Goal: Transaction & Acquisition: Book appointment/travel/reservation

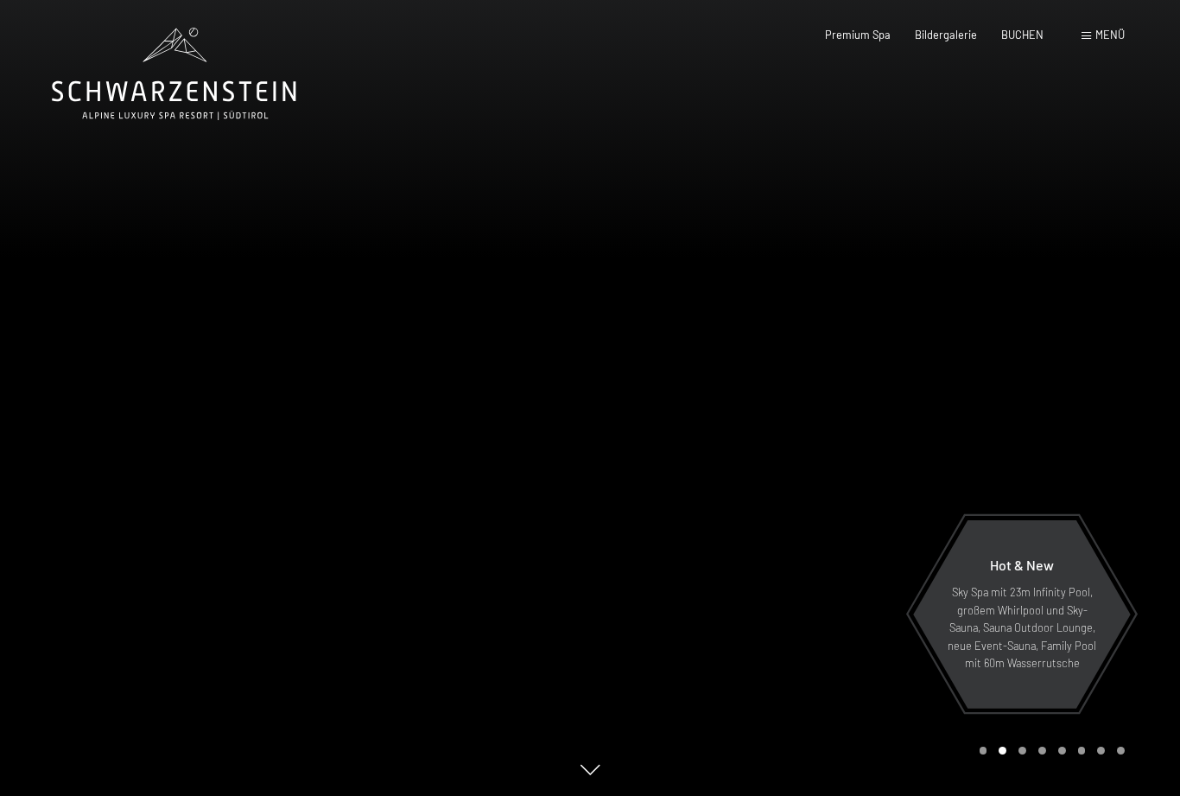
click at [1092, 40] on div "Menü" at bounding box center [1102, 36] width 43 height 16
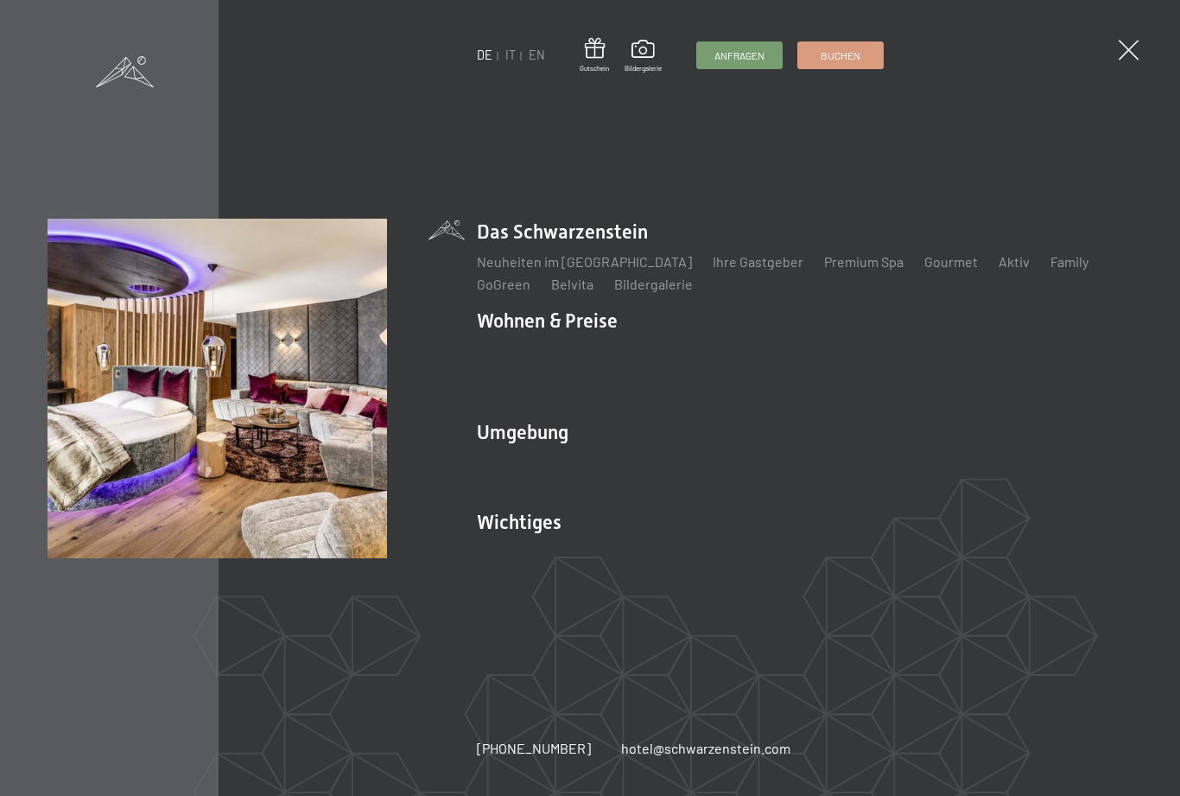
click at [602, 326] on li "Wohnen & Preise Inklusivleistungen Zimmer & Preise Liste Angebote Liste Familie…" at bounding box center [805, 356] width 656 height 98
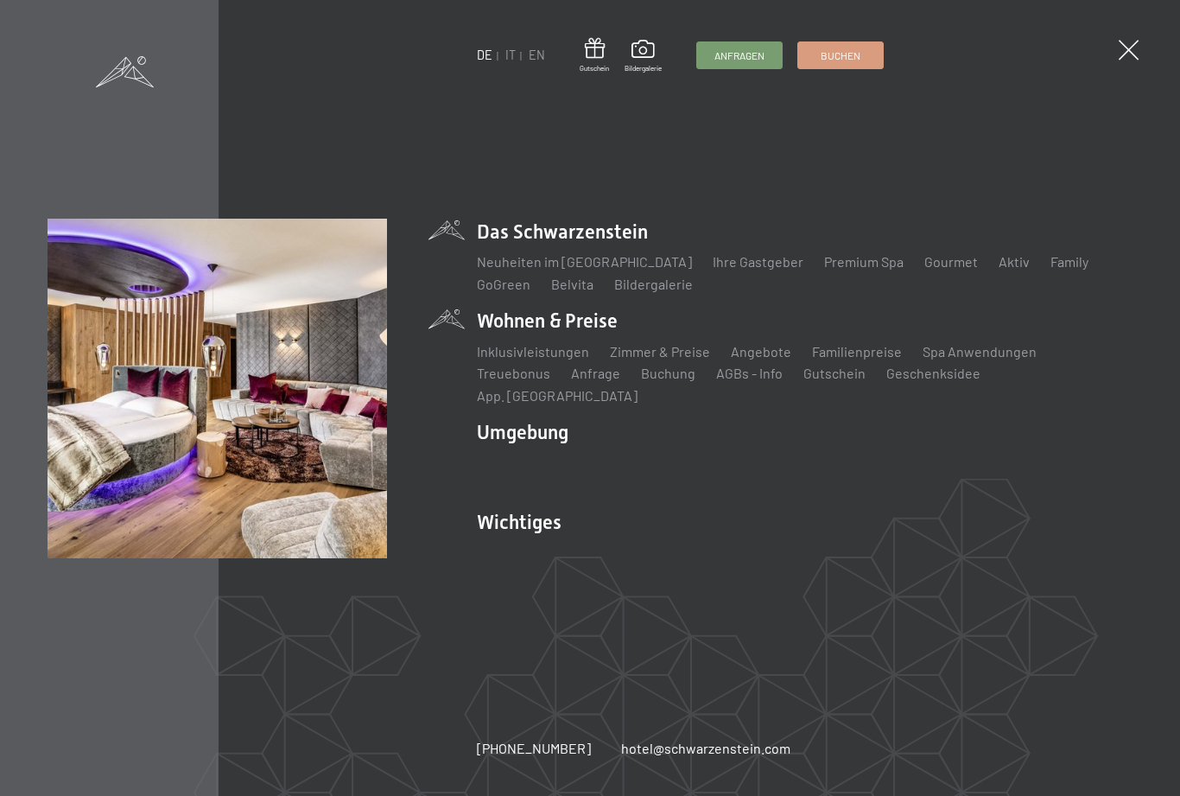
click at [517, 326] on li "Wohnen & Preise Inklusivleistungen Zimmer & Preise Liste Angebote Liste Familie…" at bounding box center [805, 356] width 656 height 98
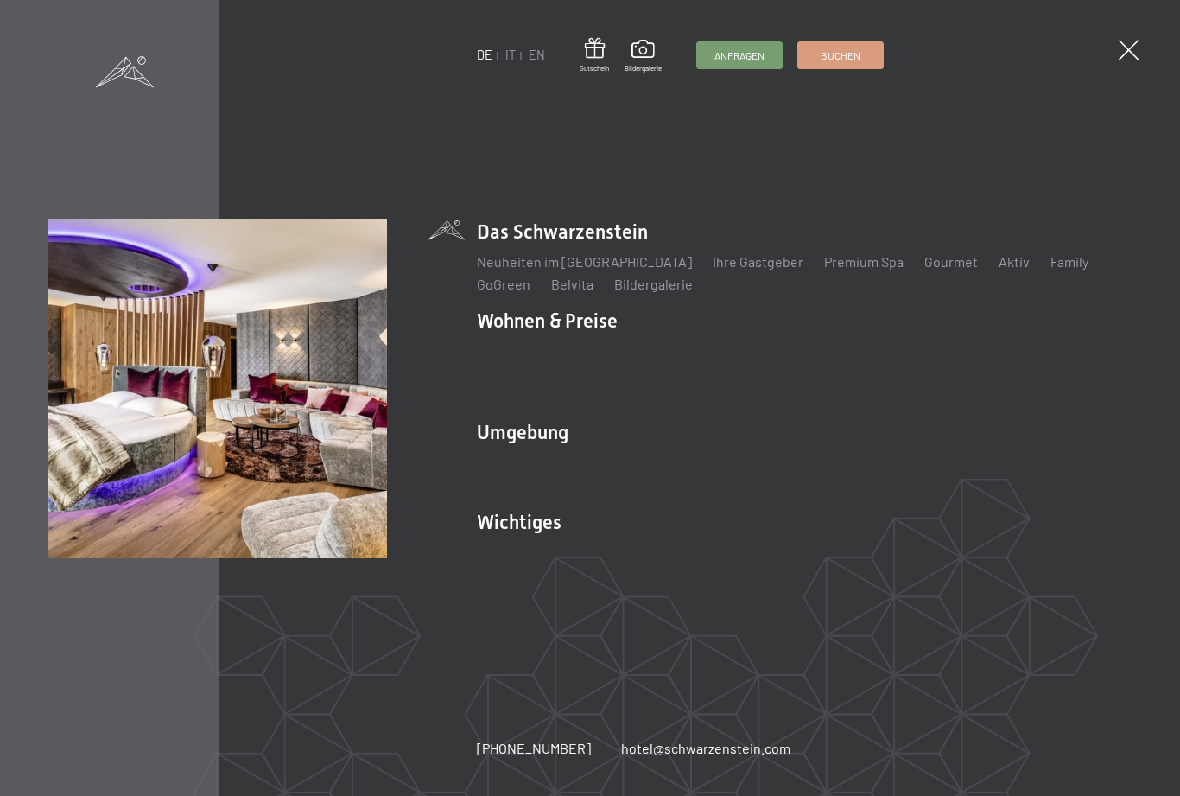
click at [664, 359] on link "Zimmer & Preise" at bounding box center [660, 351] width 100 height 16
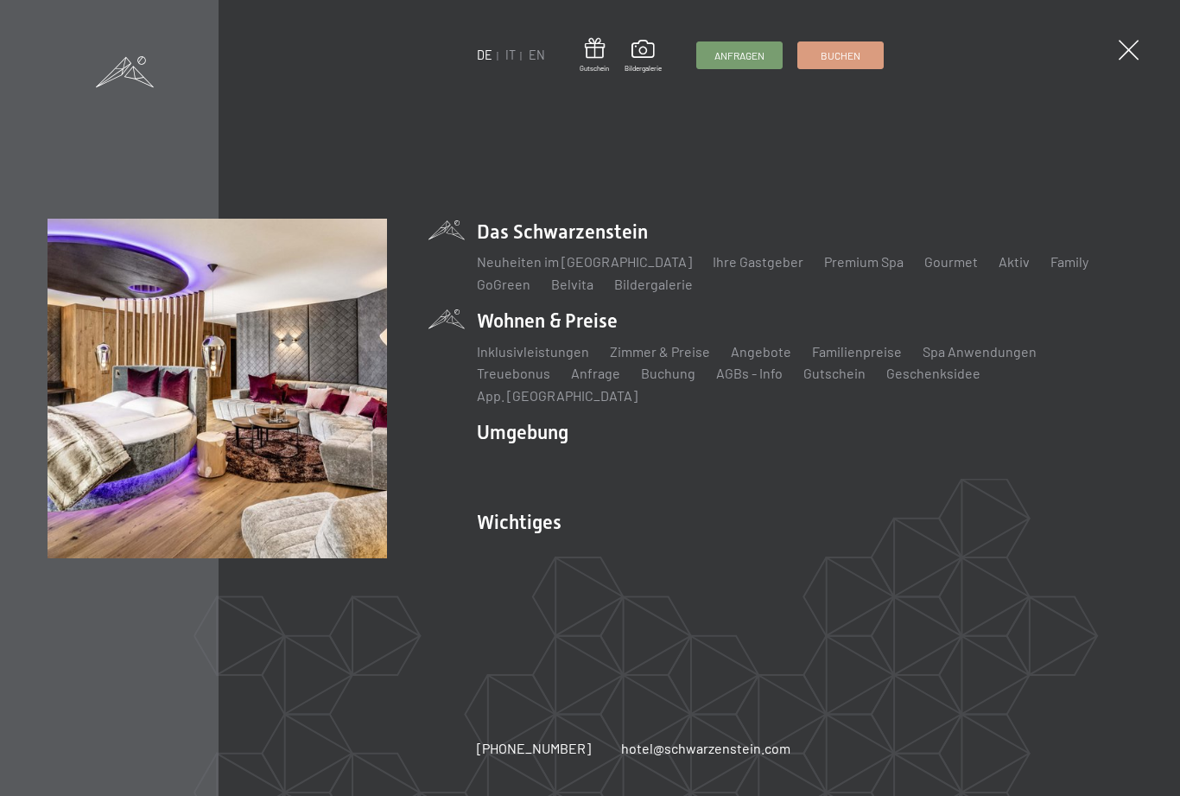
click at [763, 359] on link "Angebote" at bounding box center [761, 351] width 60 height 16
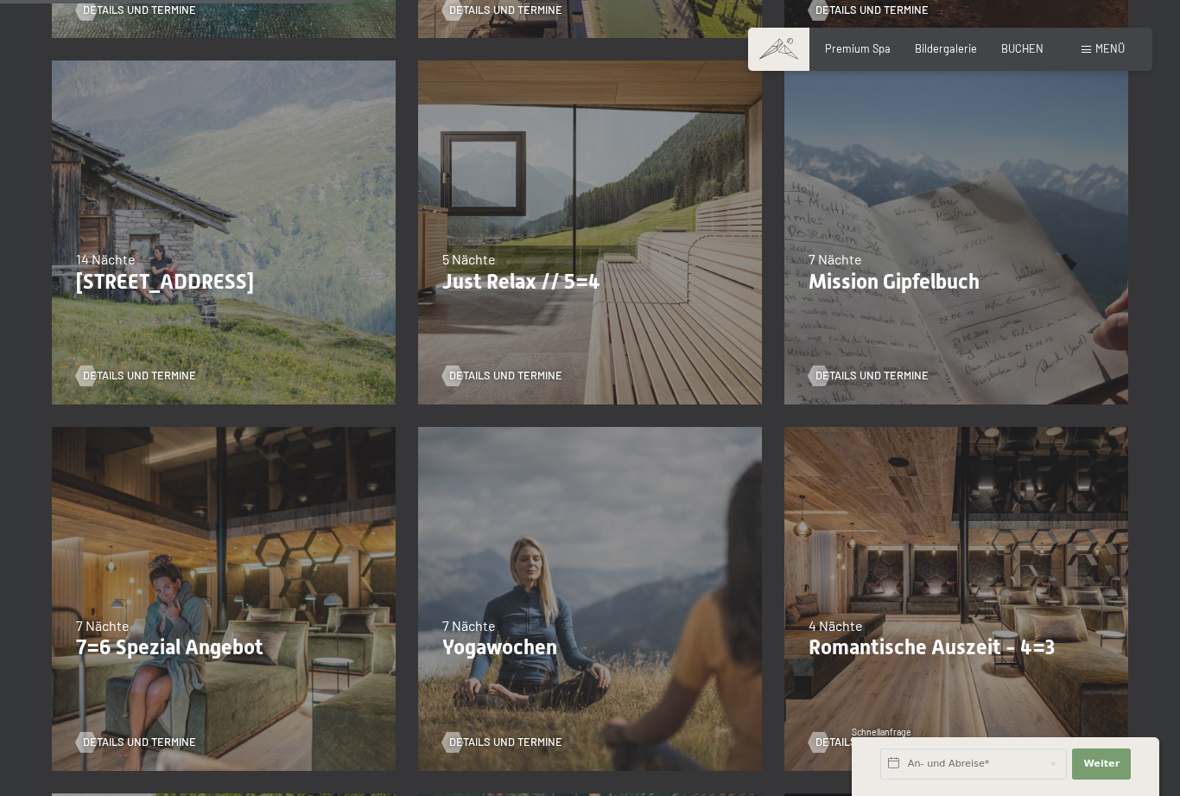
scroll to position [734, 0]
click at [997, 645] on p "Romantische Auszeit - 4=3" at bounding box center [955, 648] width 295 height 25
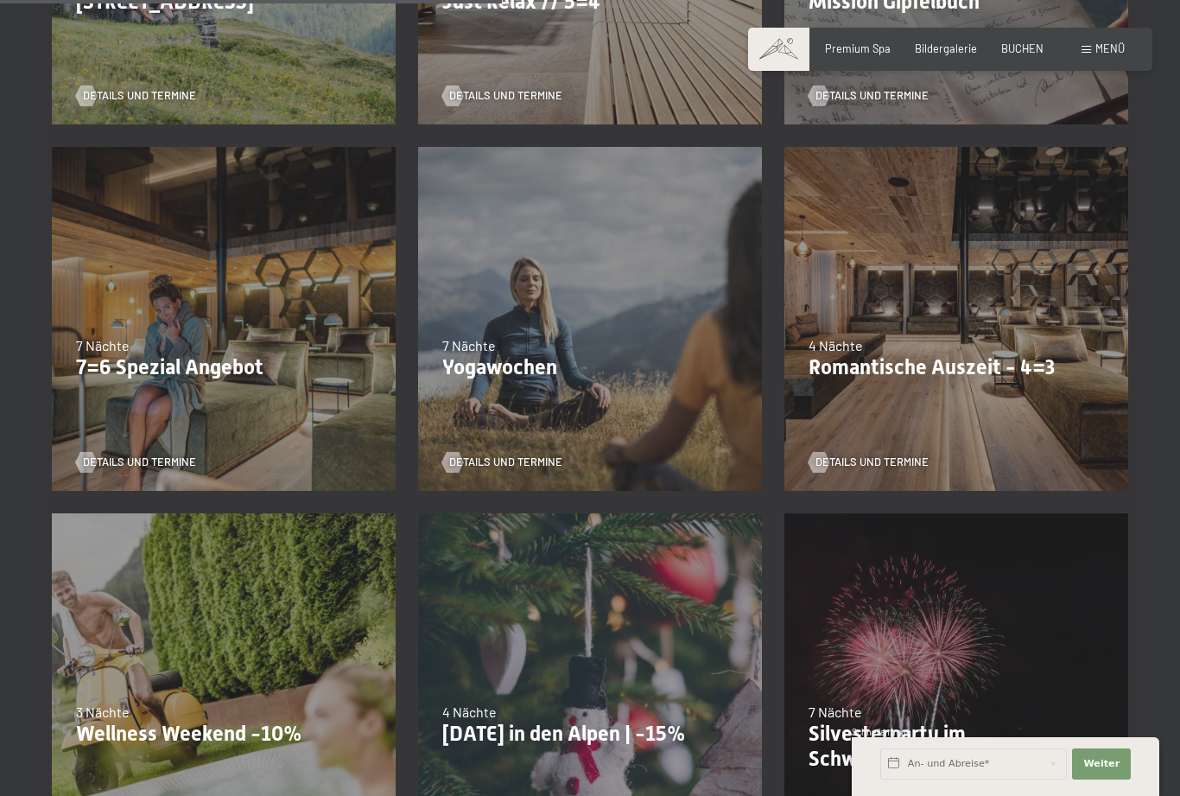
scroll to position [1018, 0]
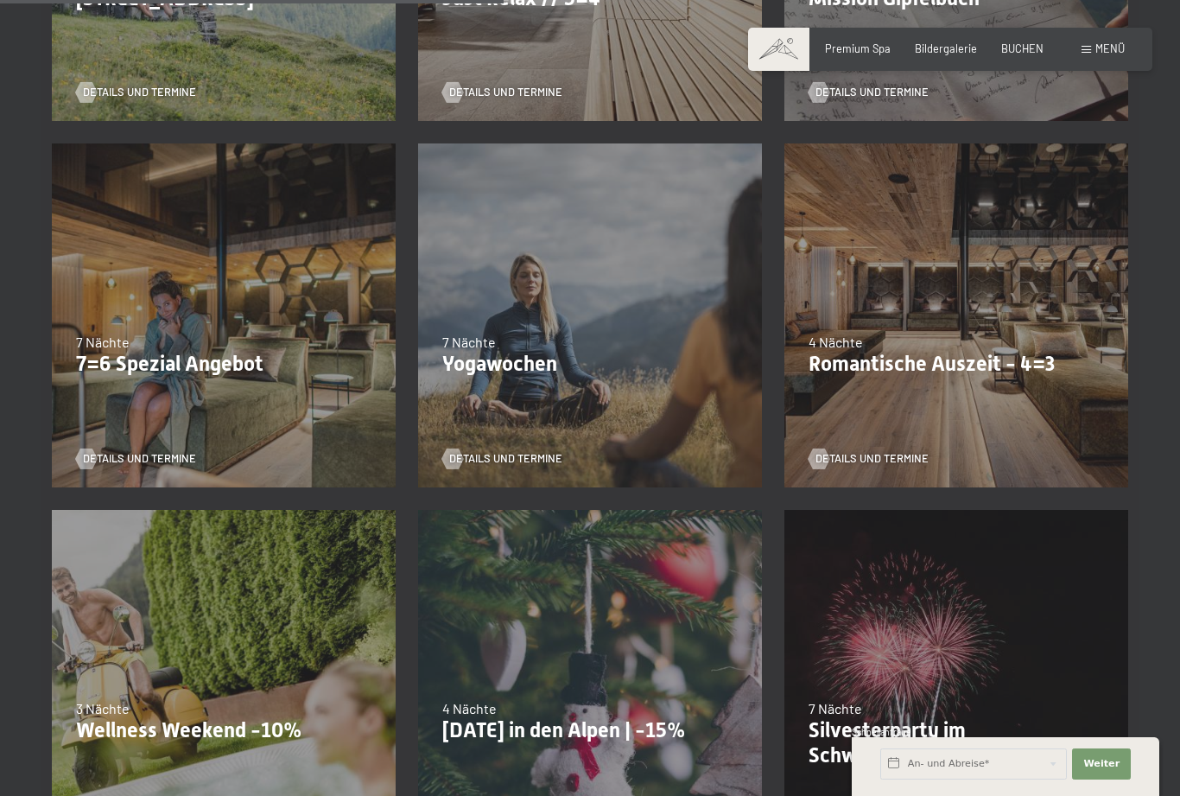
click at [899, 464] on span "Details und Termine" at bounding box center [871, 459] width 113 height 16
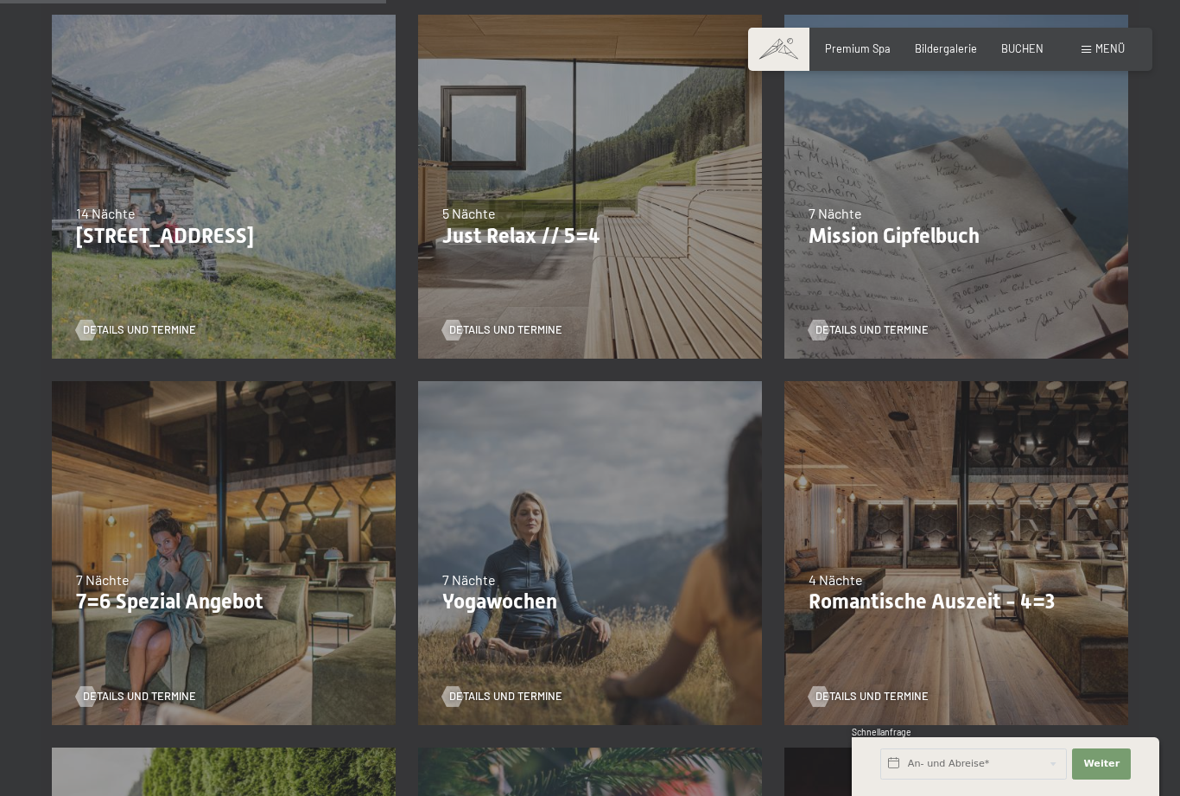
scroll to position [780, 0]
click at [611, 233] on p "Just Relax // 5=4" at bounding box center [589, 237] width 295 height 25
click at [547, 326] on span "Details und Termine" at bounding box center [505, 330] width 113 height 16
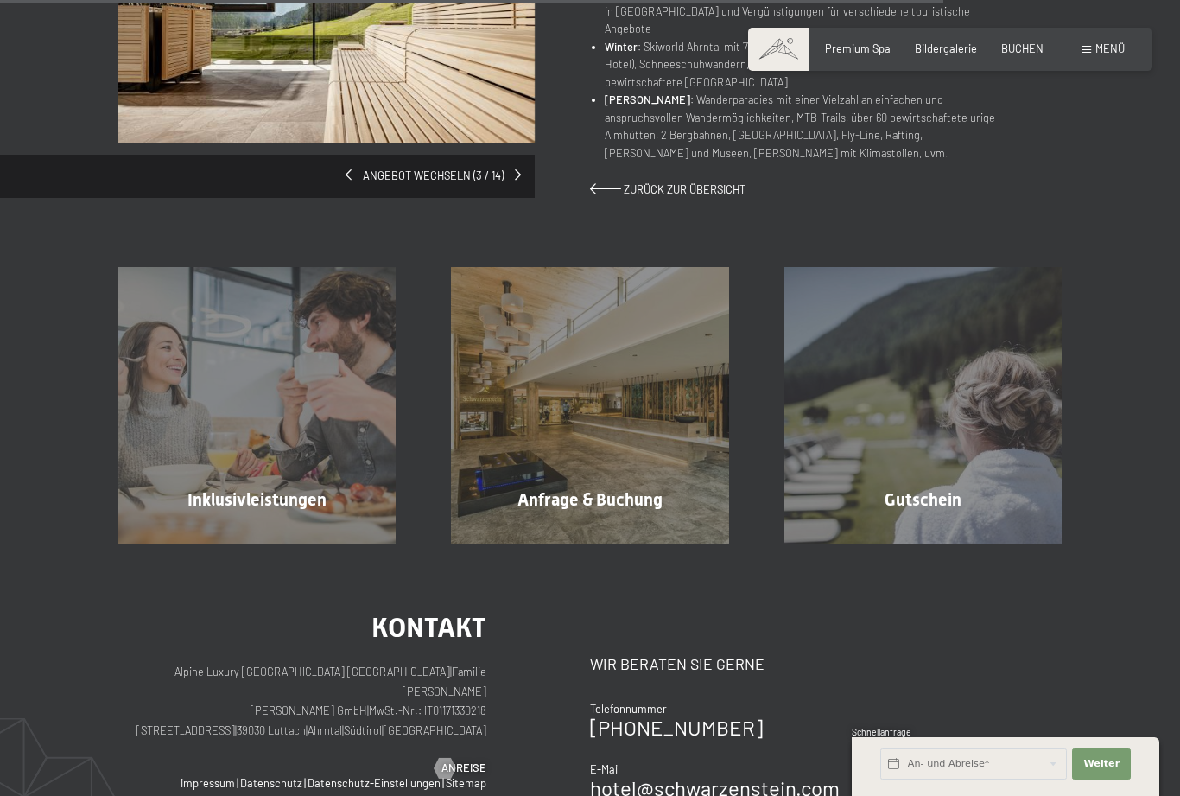
scroll to position [1217, 0]
click at [1110, 770] on span "Weiter" at bounding box center [1101, 764] width 36 height 14
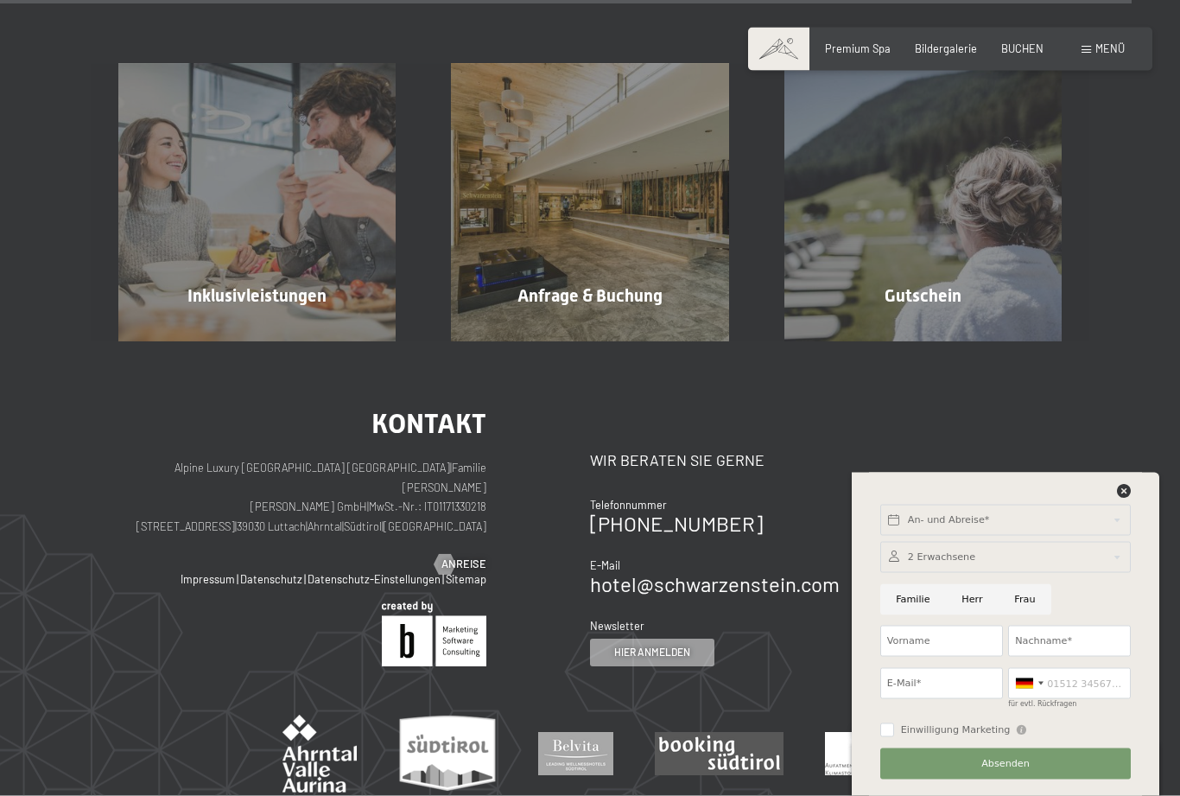
scroll to position [1521, 0]
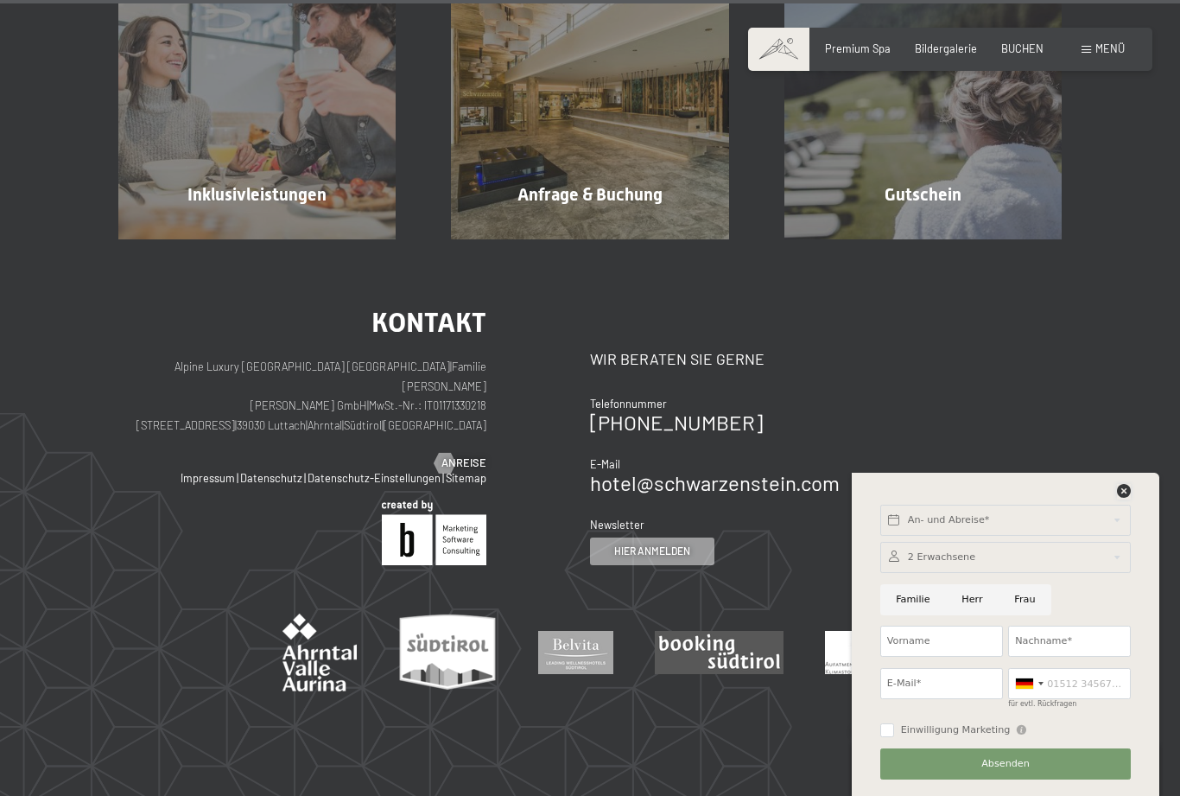
click at [1130, 498] on icon at bounding box center [1124, 491] width 14 height 14
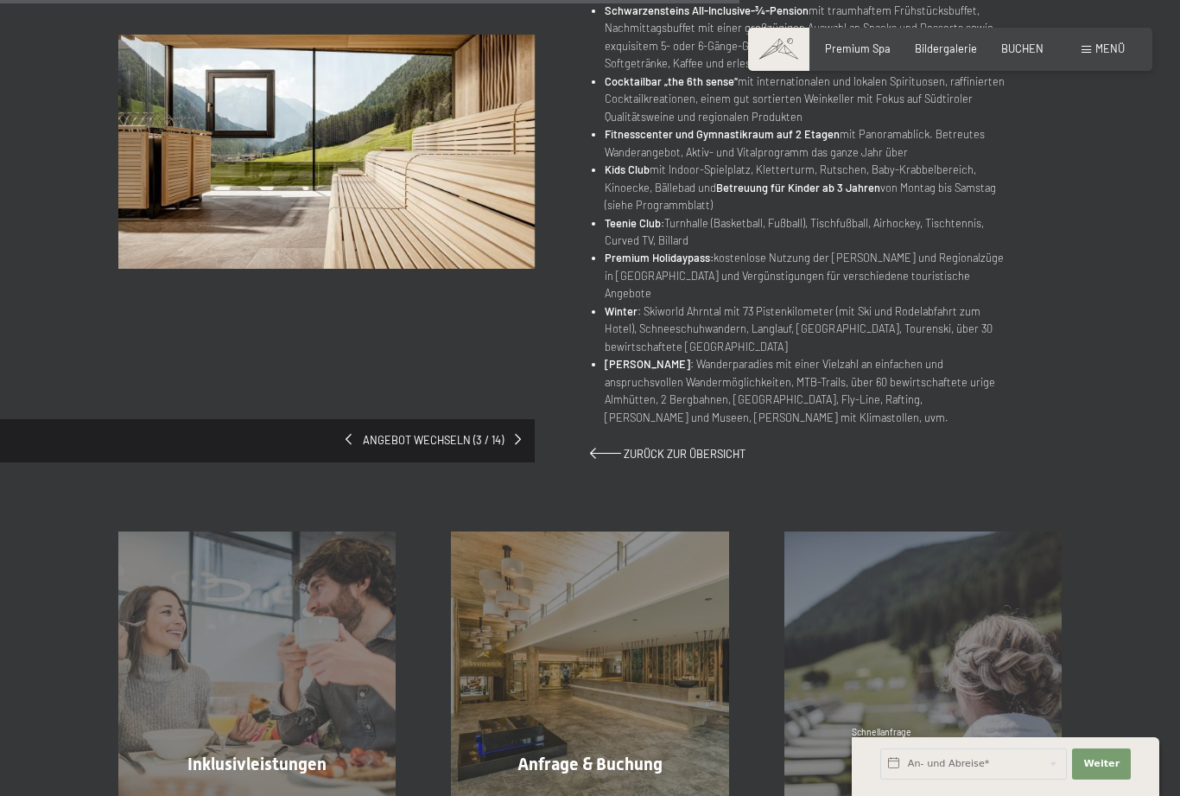
scroll to position [953, 0]
click at [521, 433] on span at bounding box center [518, 438] width 6 height 11
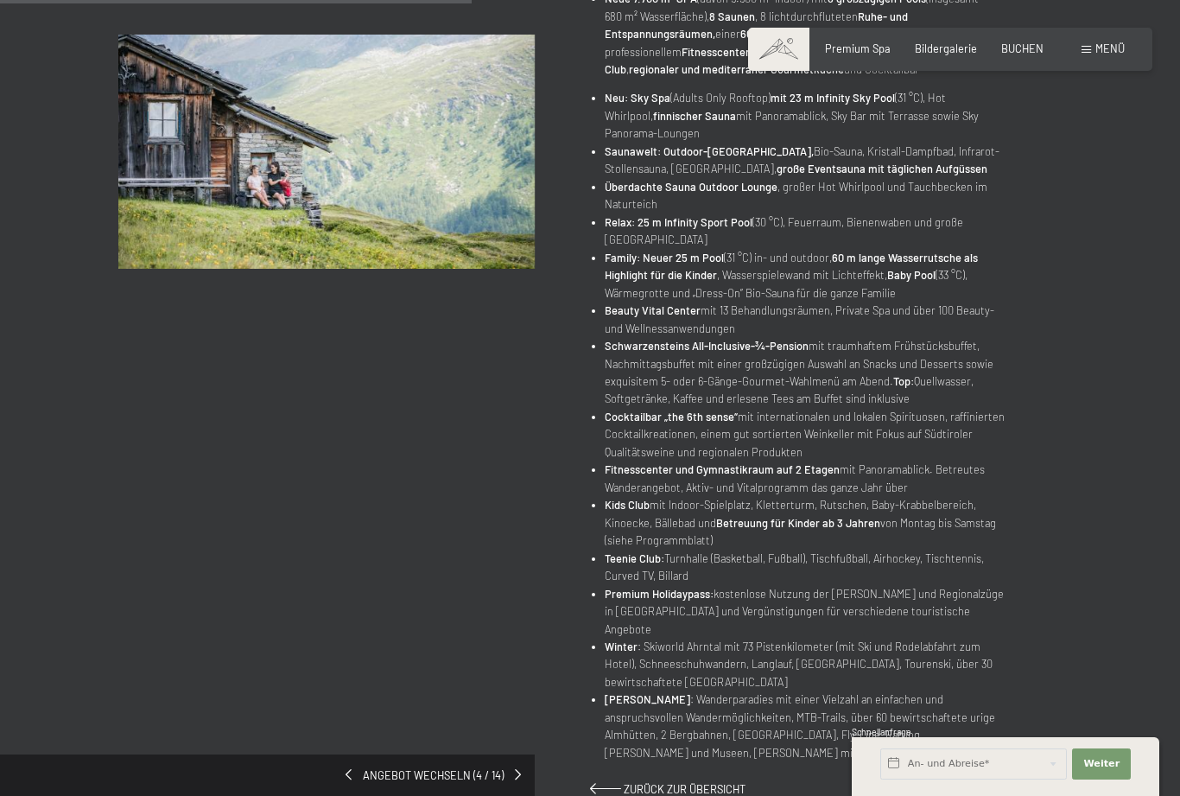
scroll to position [625, 0]
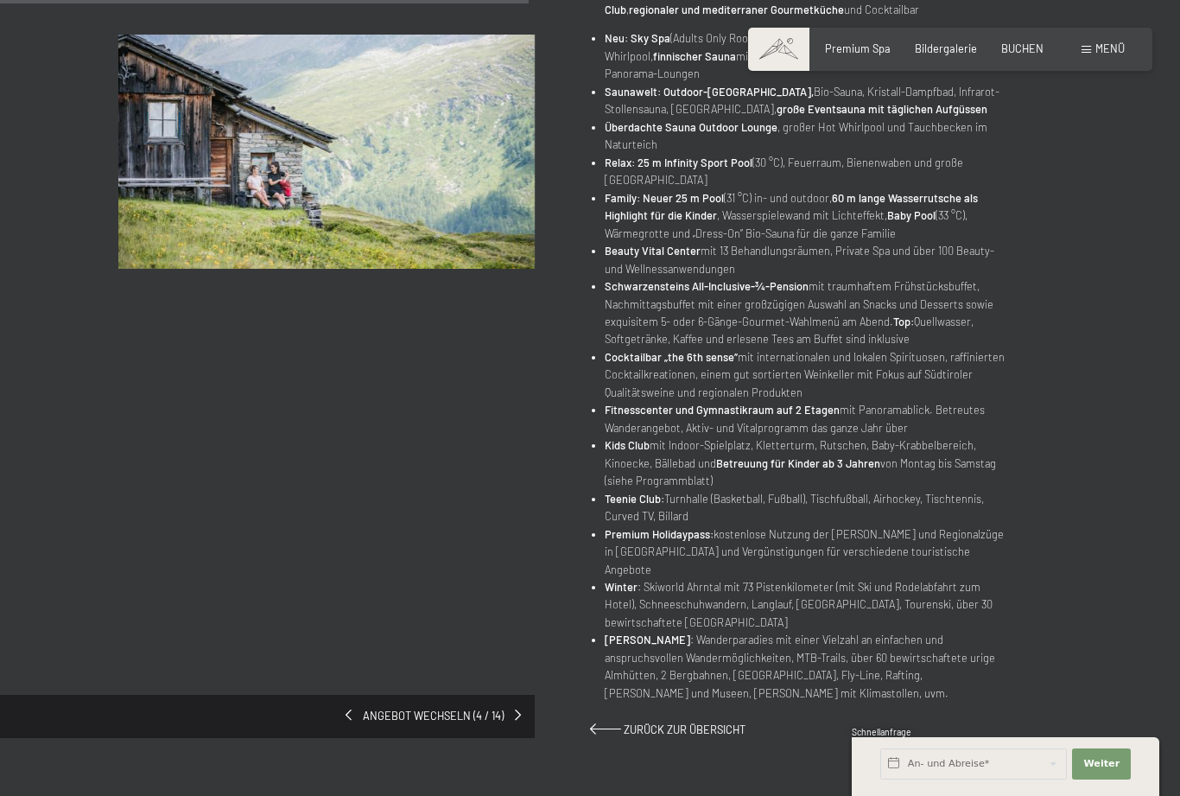
click at [533, 694] on div "Angebot wechseln (4 / 14)" at bounding box center [267, 715] width 535 height 43
click at [527, 694] on div "Angebot wechseln (4 / 14)" at bounding box center [267, 715] width 535 height 43
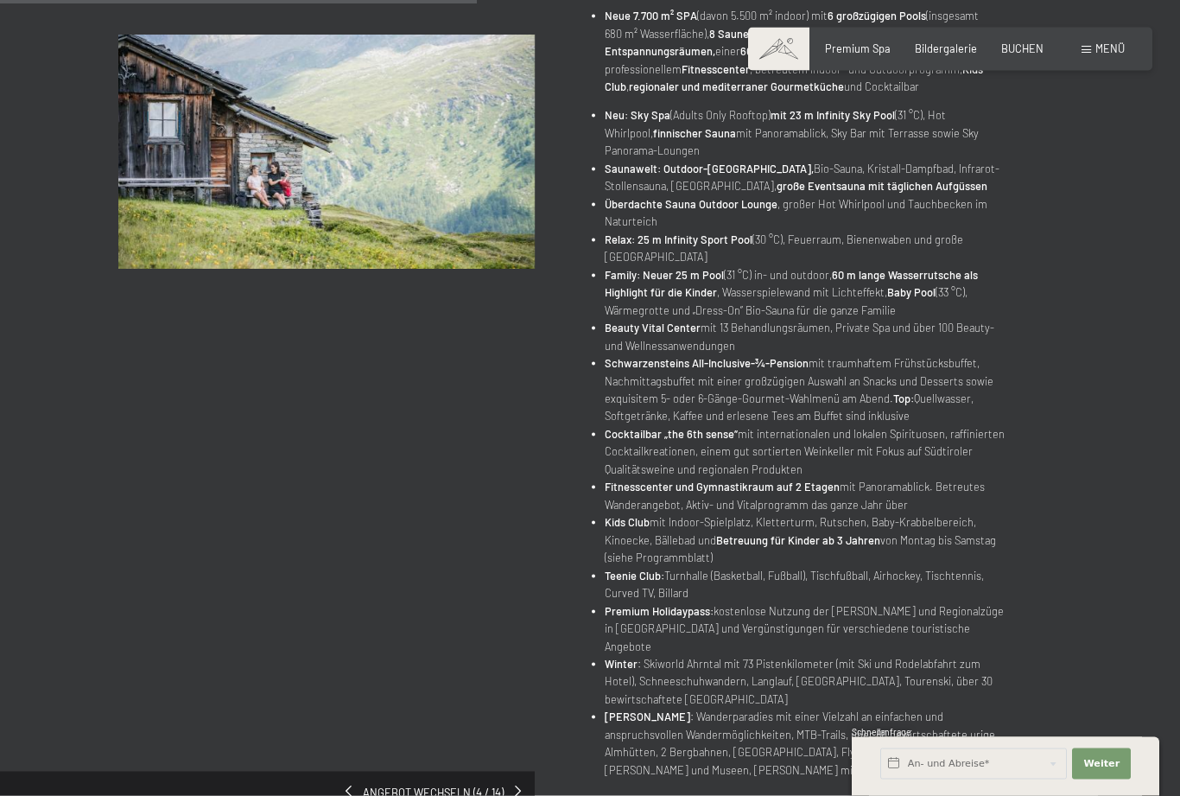
scroll to position [604, 0]
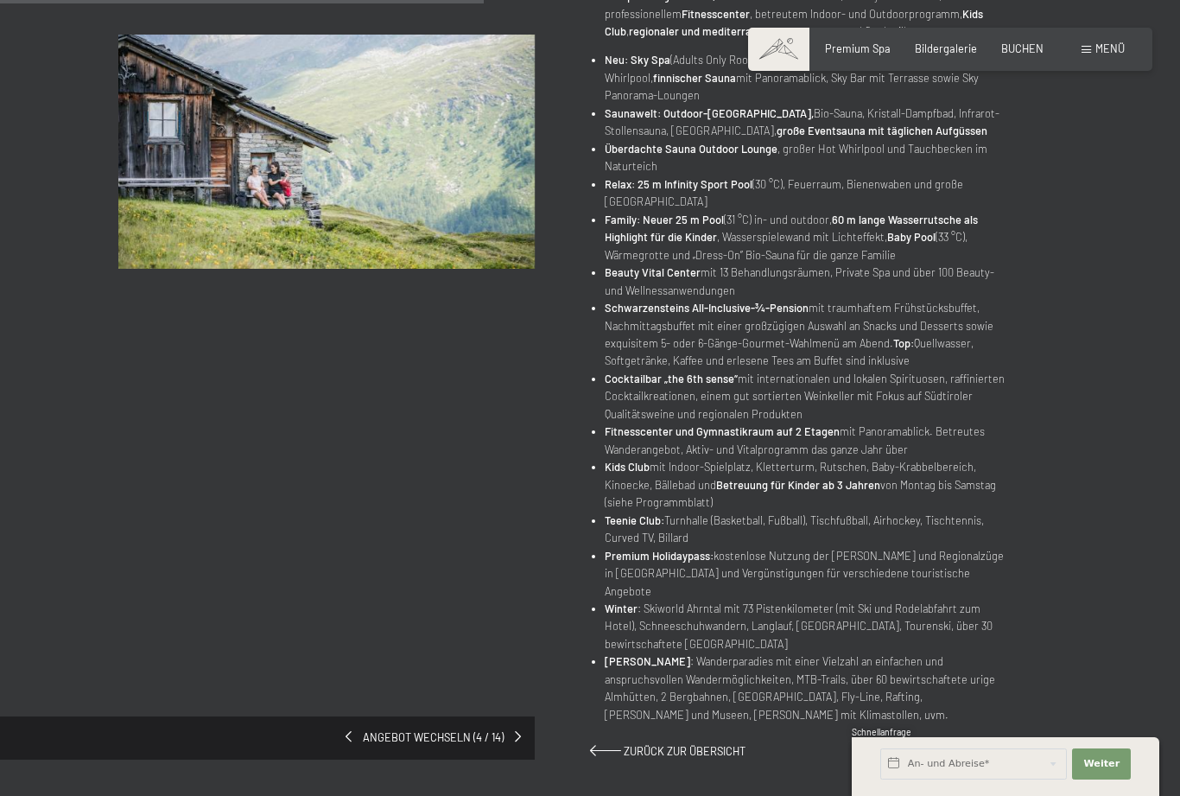
click at [519, 731] on span at bounding box center [518, 736] width 6 height 11
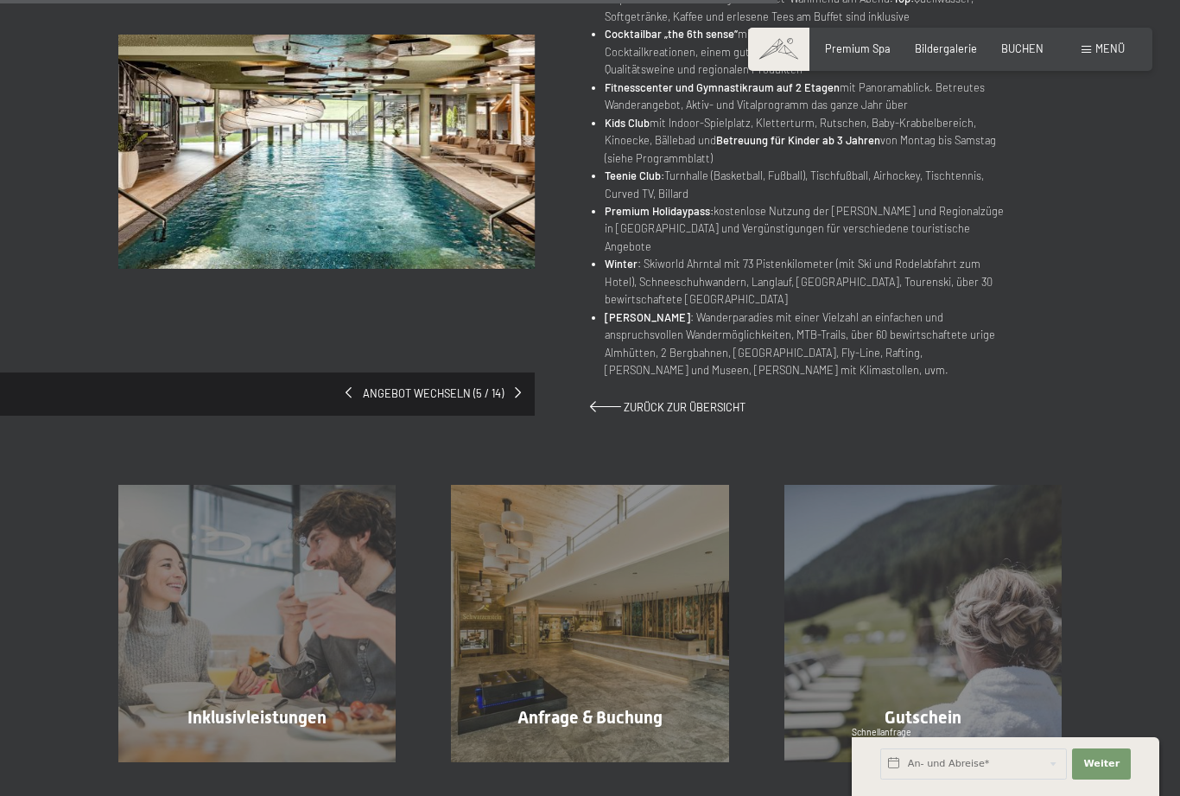
scroll to position [1049, 0]
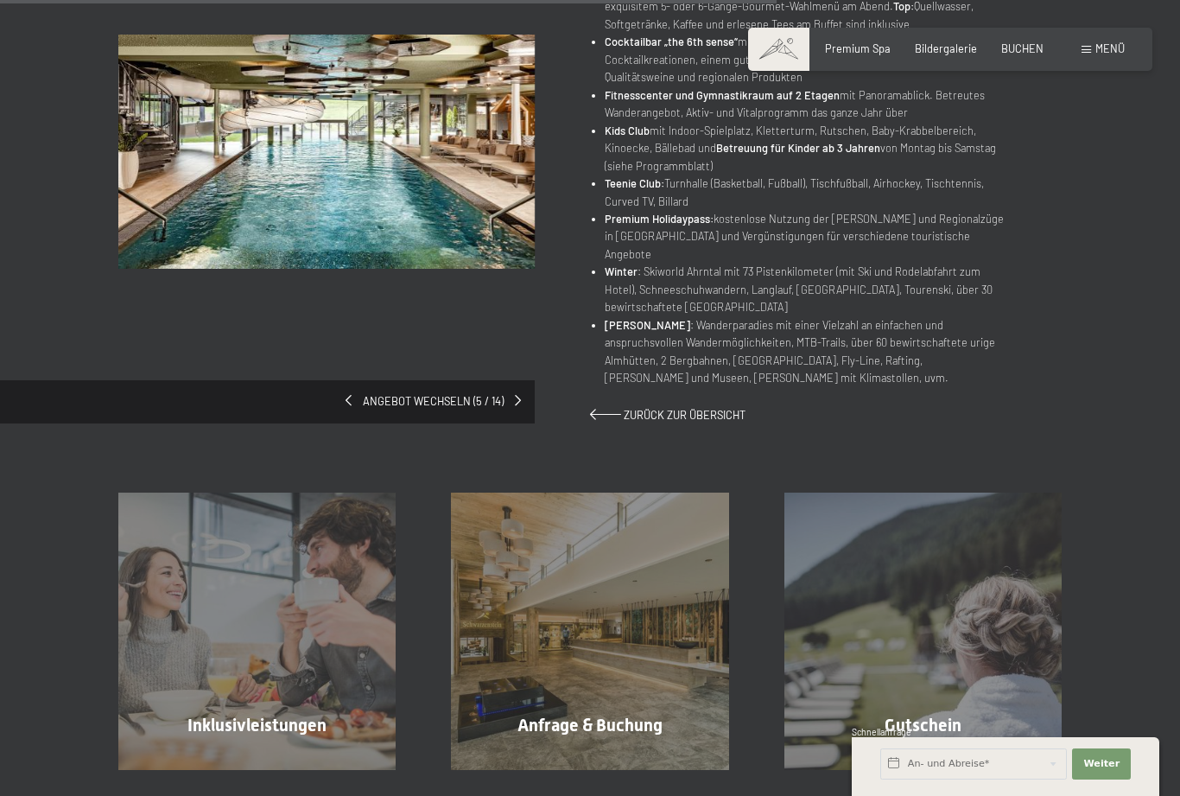
click at [517, 395] on span at bounding box center [518, 400] width 6 height 11
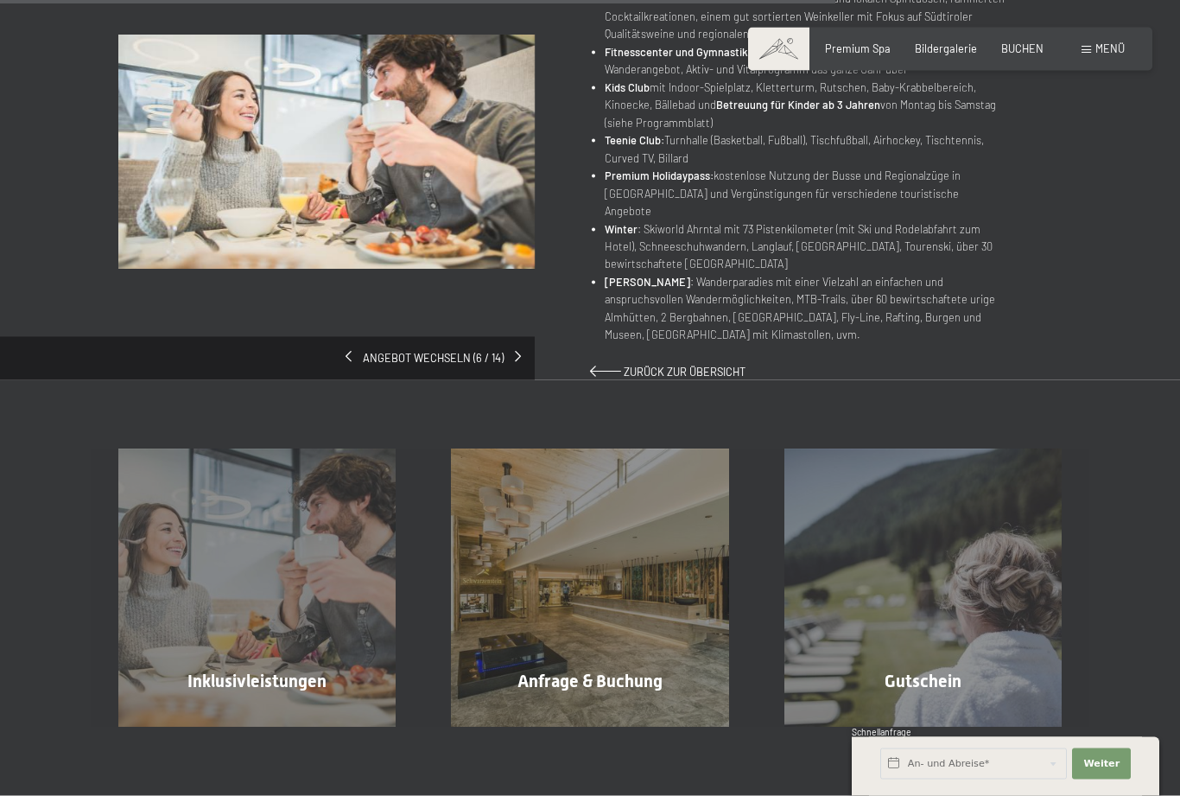
scroll to position [984, 0]
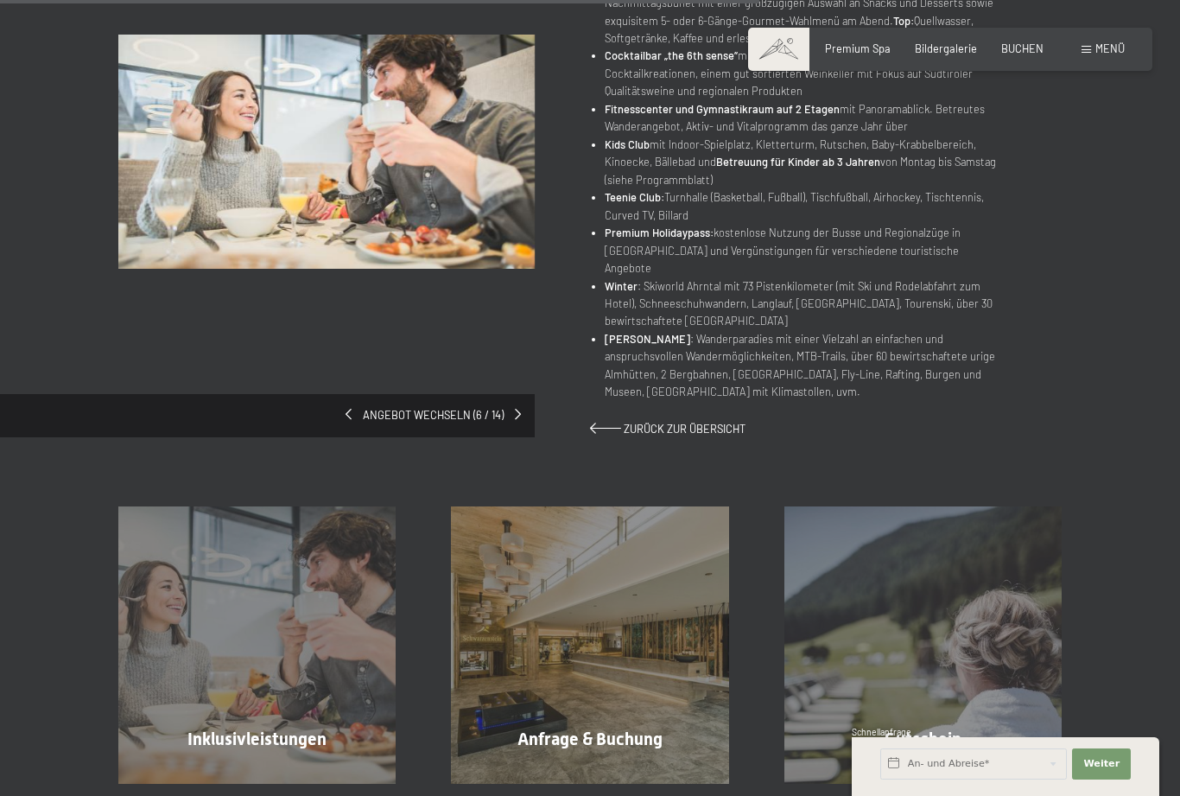
click at [517, 408] on link at bounding box center [518, 416] width 6 height 16
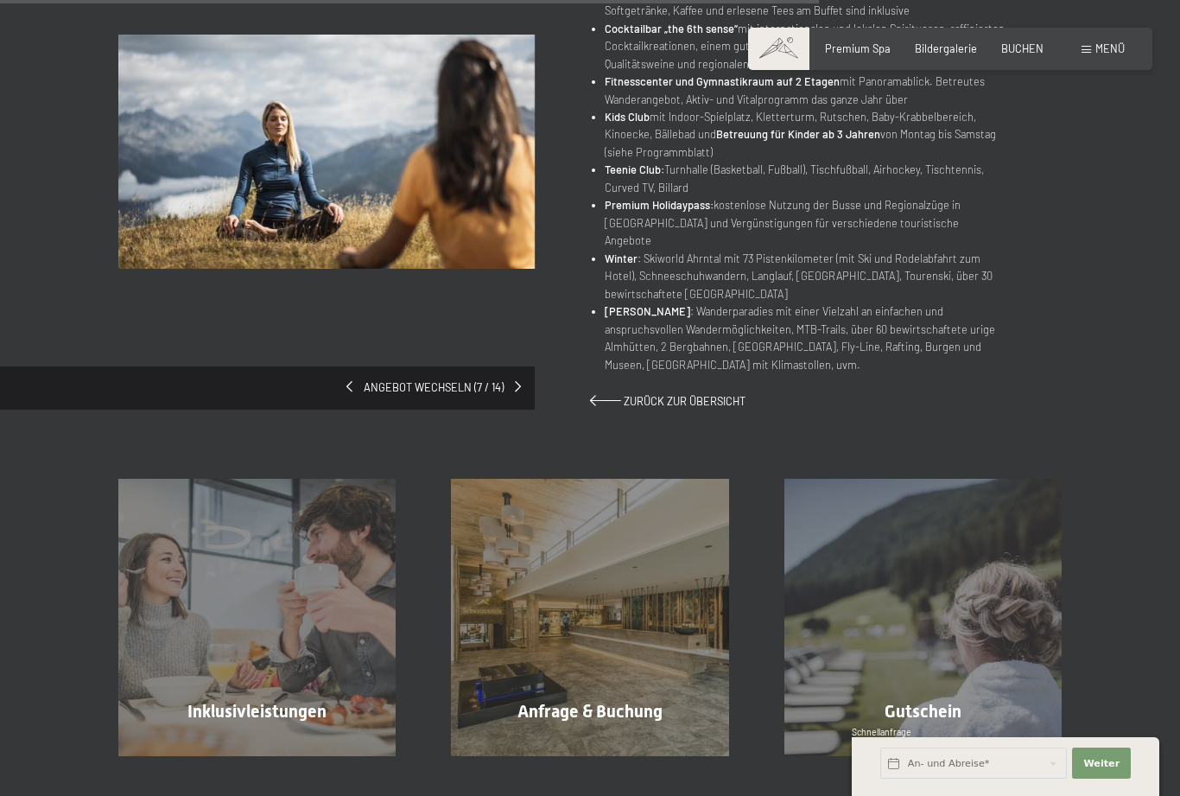
scroll to position [1151, 0]
click at [524, 365] on div "Angebot wechseln (7 / 14)" at bounding box center [267, 386] width 535 height 43
click at [518, 379] on link at bounding box center [518, 387] width 6 height 16
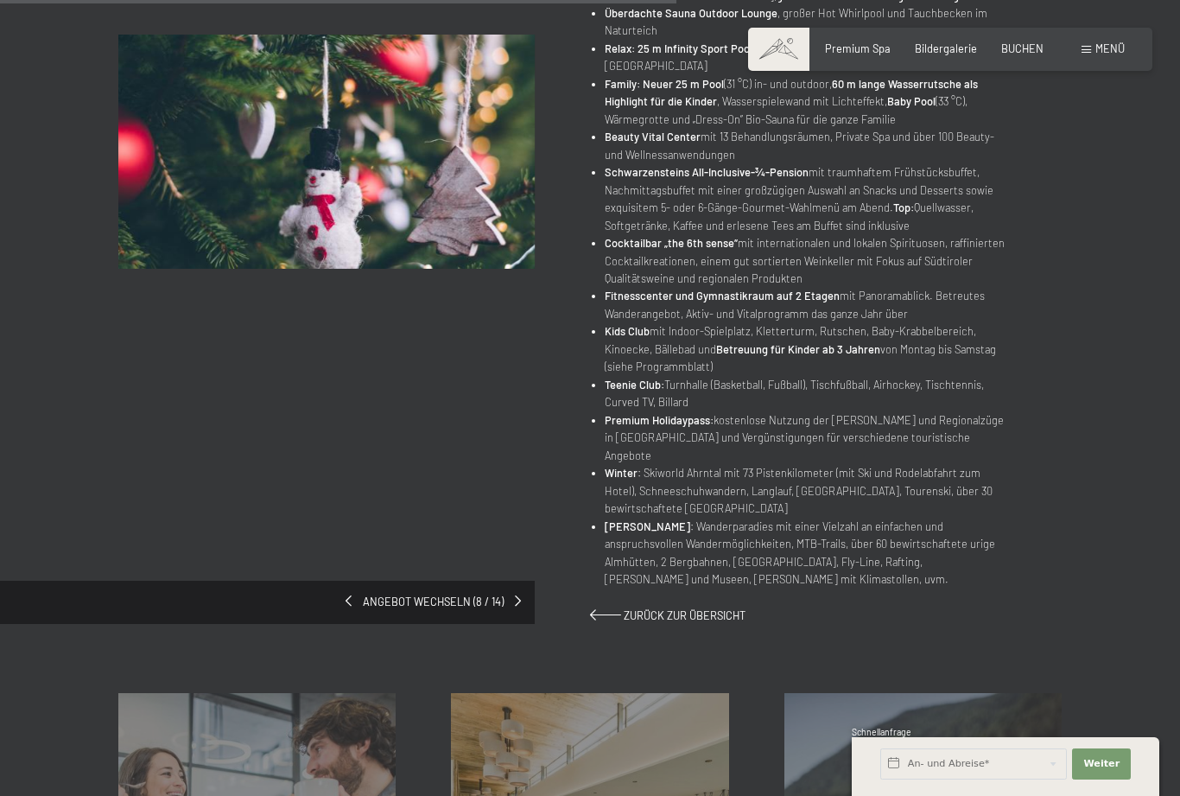
scroll to position [835, 0]
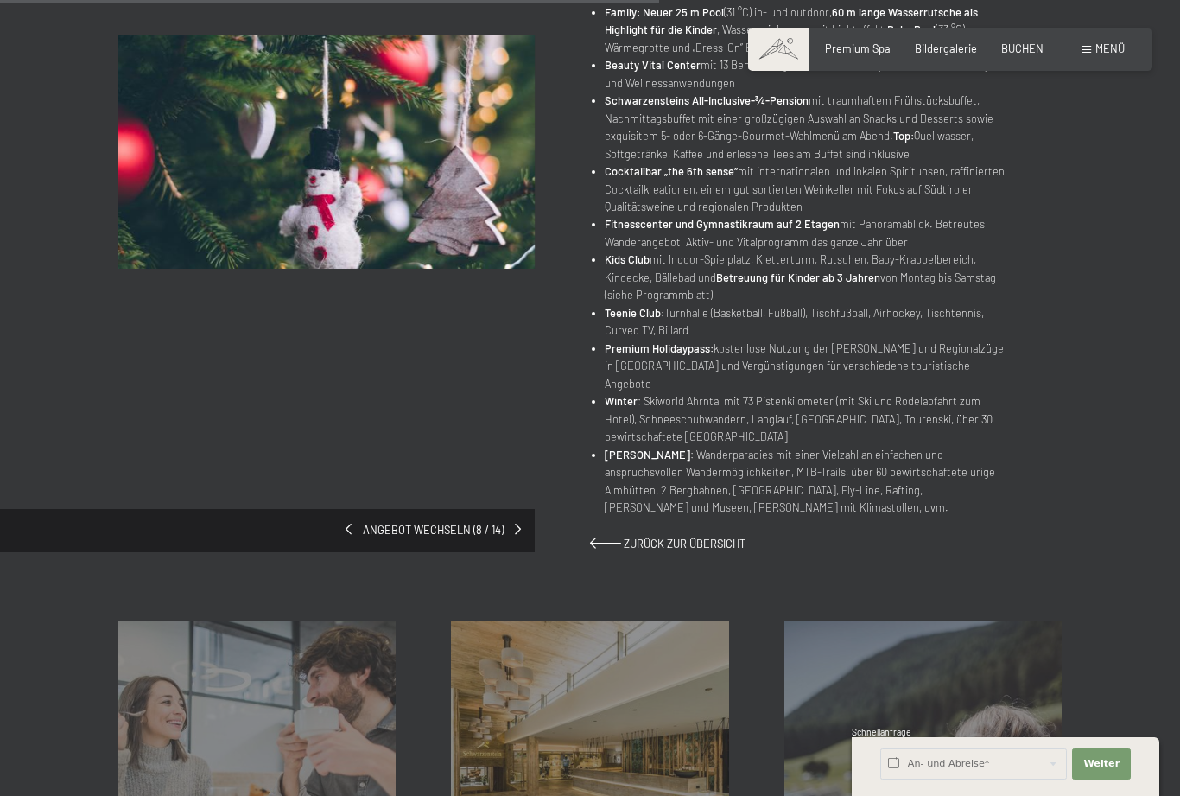
click at [523, 456] on span "Einwilligung Marketing*" at bounding box center [493, 447] width 143 height 17
click at [414, 456] on input "Einwilligung Marketing*" at bounding box center [404, 447] width 17 height 17
checkbox input "false"
click at [516, 509] on div "Angebot wechseln (8 / 14)" at bounding box center [267, 530] width 535 height 43
click at [517, 523] on span at bounding box center [518, 528] width 6 height 11
